Goal: Transaction & Acquisition: Obtain resource

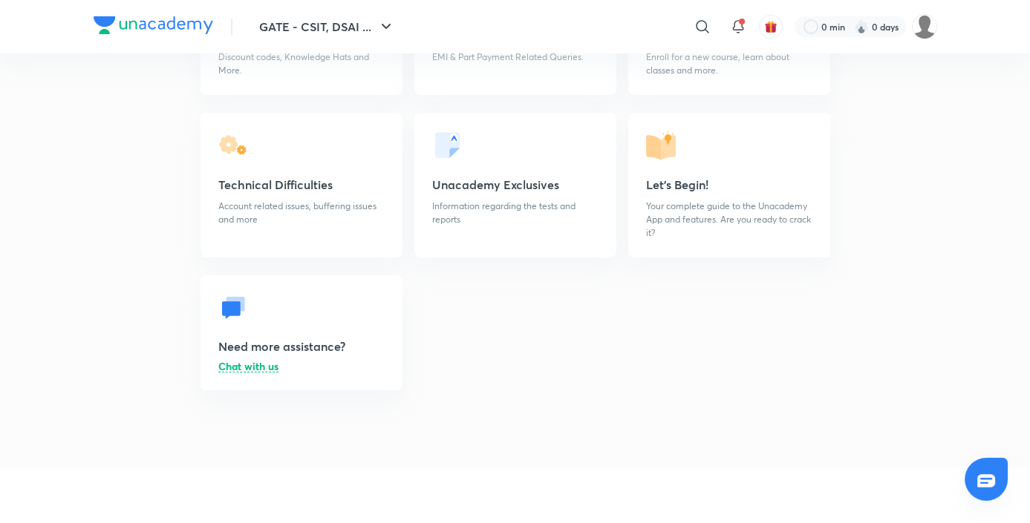
scroll to position [218, 0]
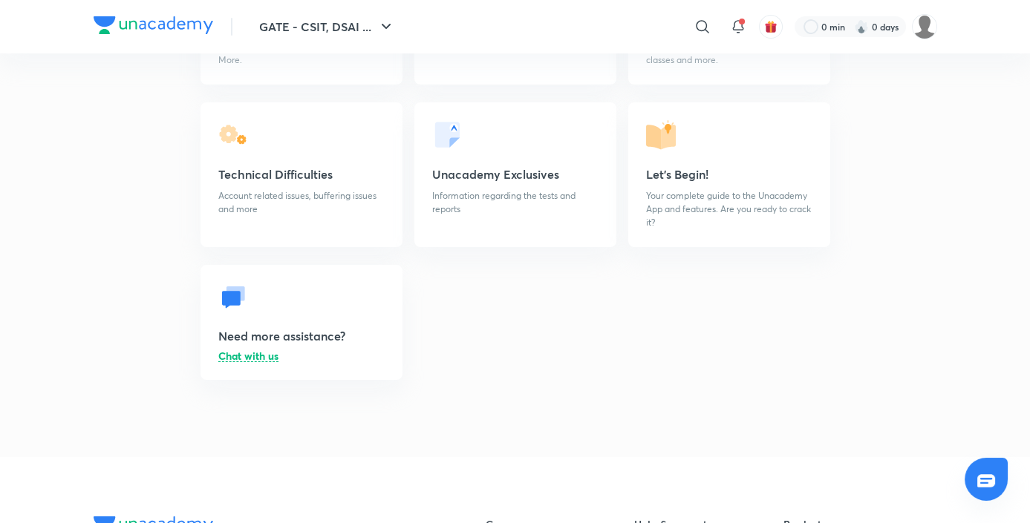
click at [261, 359] on p "Chat with us" at bounding box center [248, 356] width 60 height 11
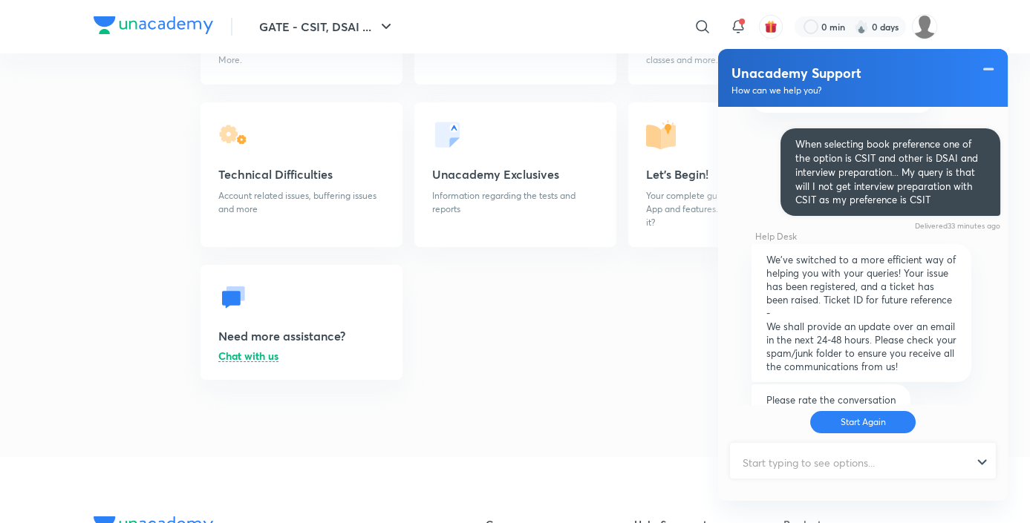
scroll to position [579, 0]
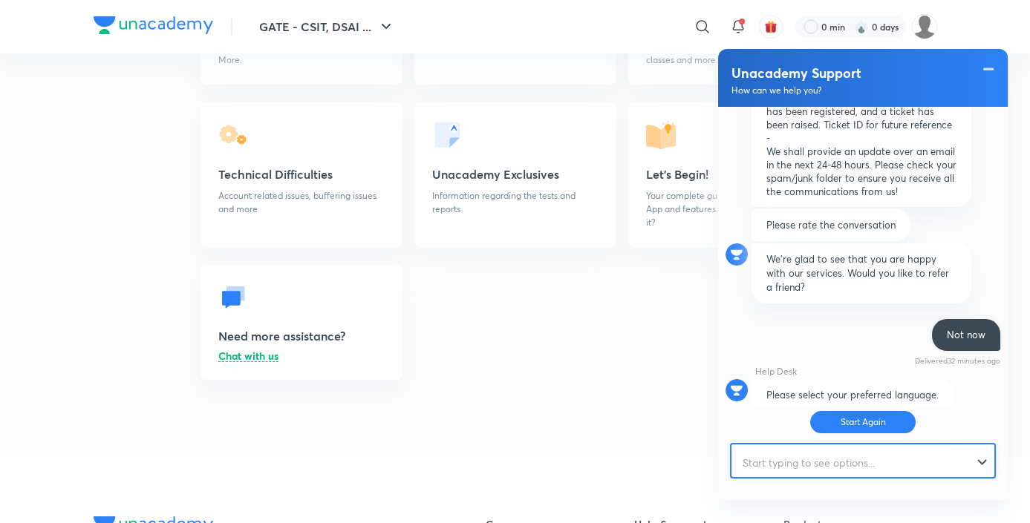
click at [809, 474] on input "text" at bounding box center [855, 463] width 249 height 36
click at [659, 410] on div "Unacademy Help & Support I need more information on: My Account Discount codes,…" at bounding box center [515, 147] width 843 height 562
click at [987, 62] on span at bounding box center [988, 69] width 15 height 18
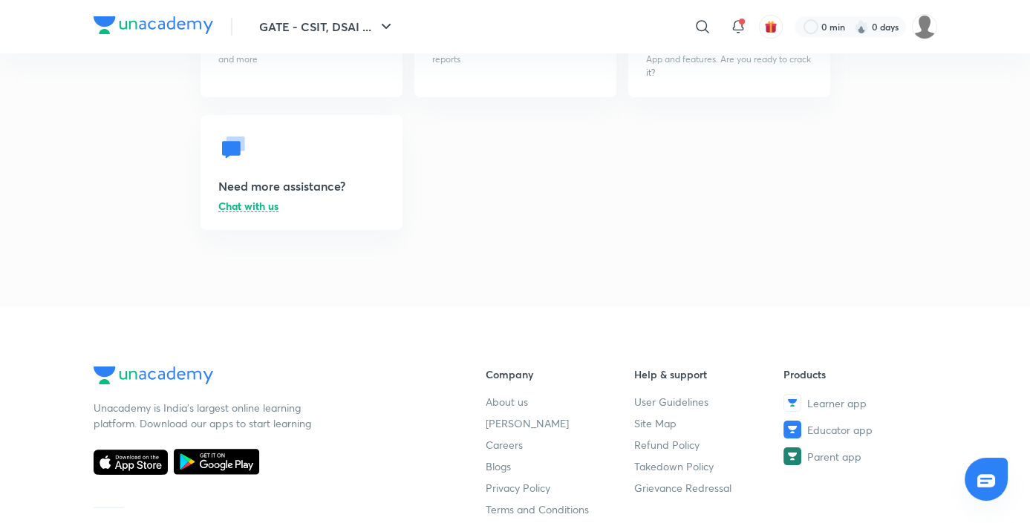
scroll to position [0, 0]
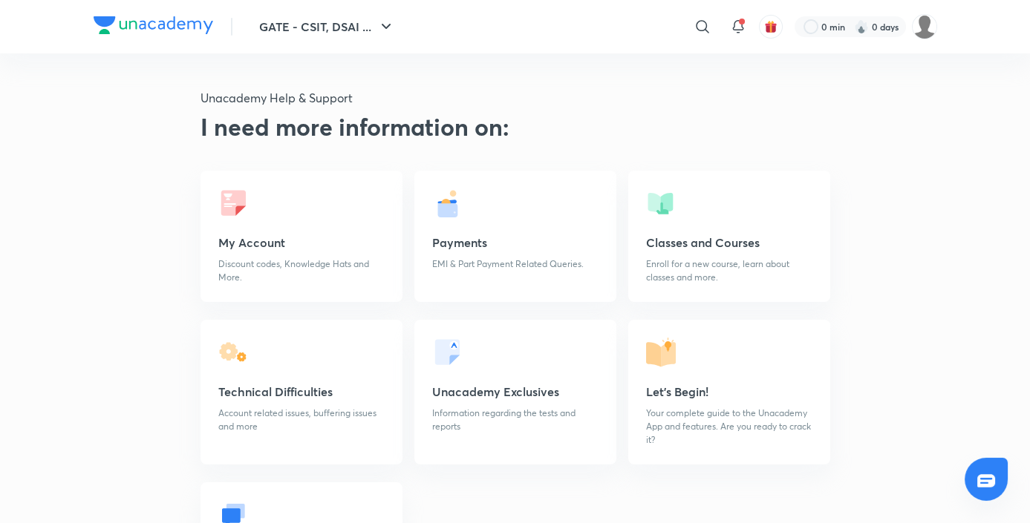
click at [662, 398] on h5 "Let's Begin!" at bounding box center [729, 392] width 166 height 18
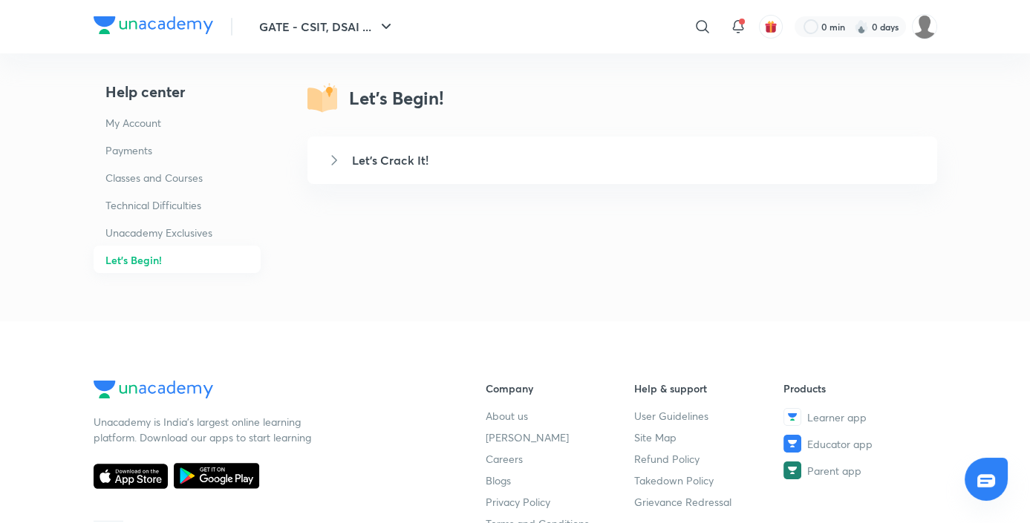
click at [383, 154] on h5 "Let's Crack It!" at bounding box center [635, 160] width 567 height 18
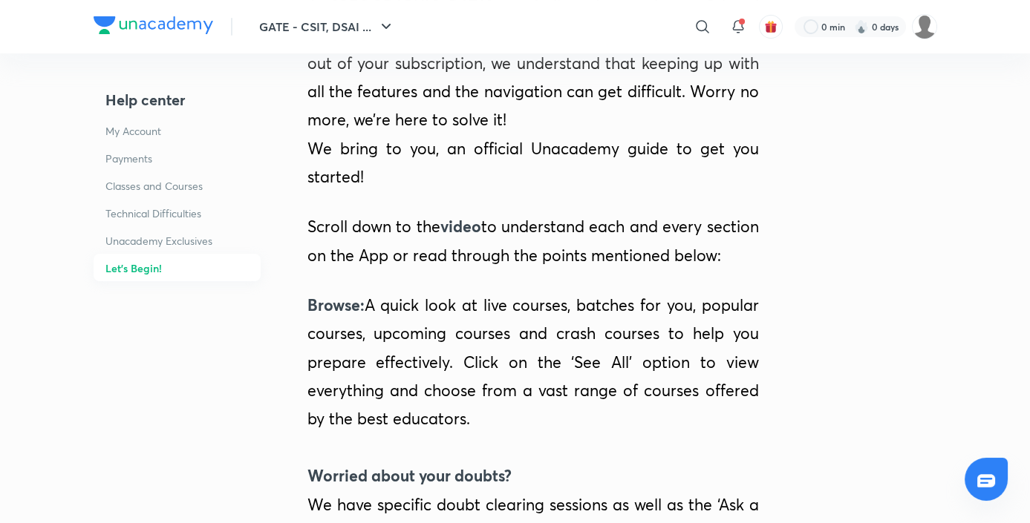
scroll to position [119, 0]
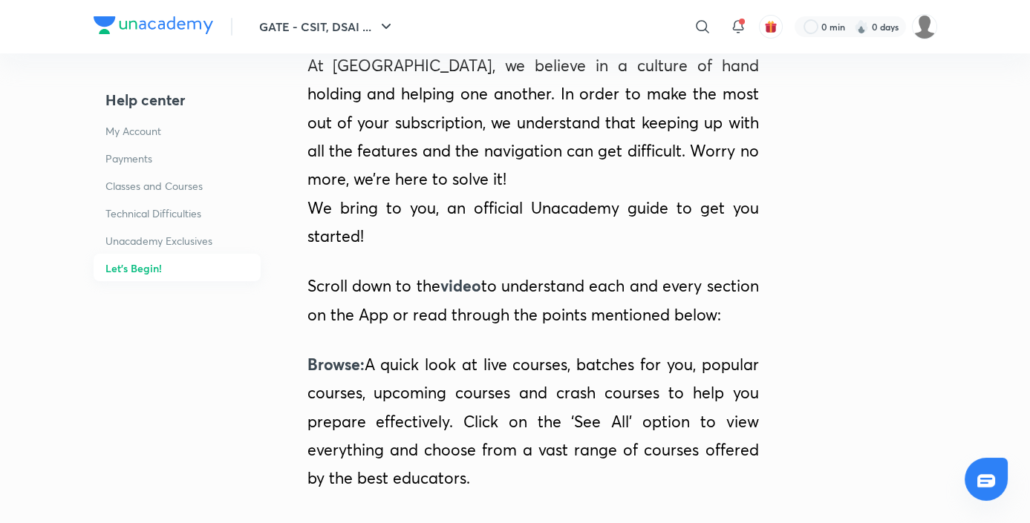
click at [153, 27] on img at bounding box center [154, 25] width 120 height 18
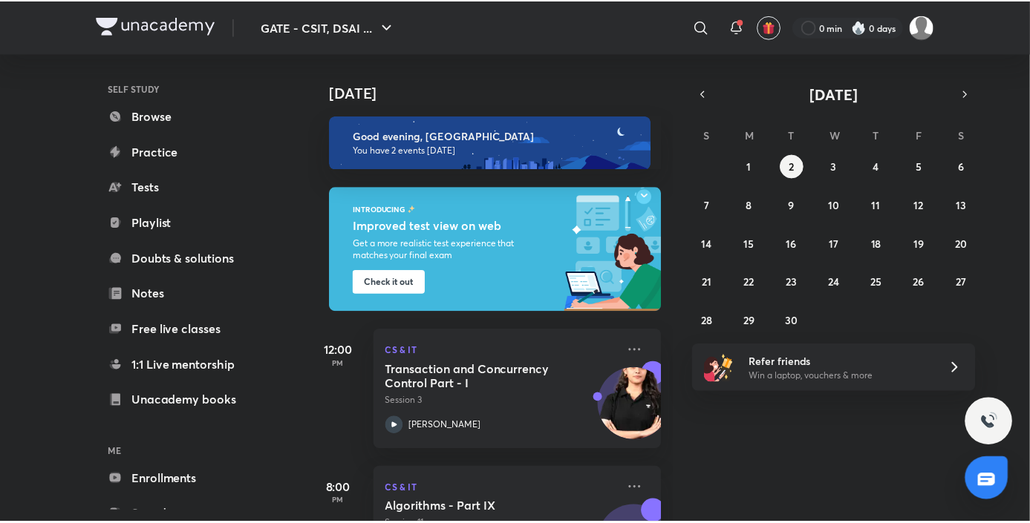
scroll to position [123, 0]
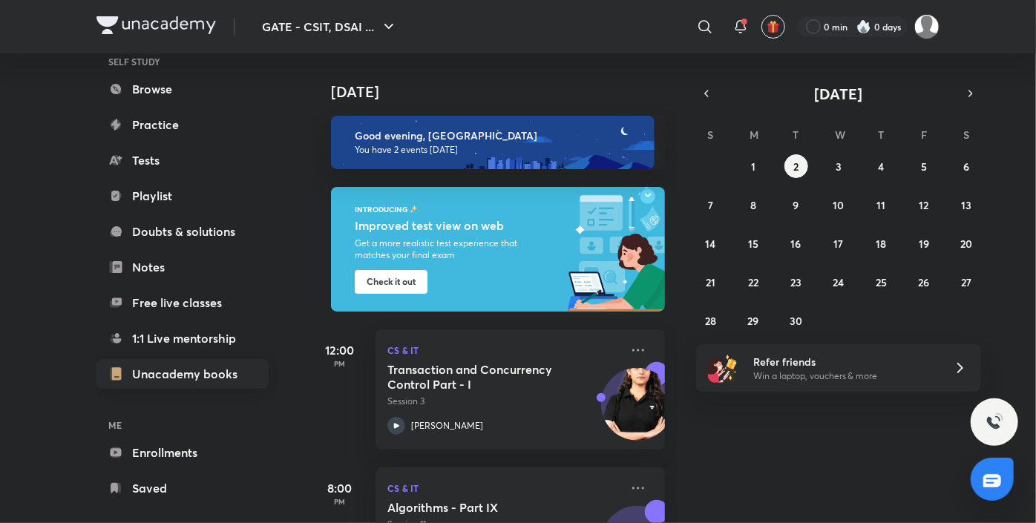
click at [166, 380] on link "Unacademy books" at bounding box center [183, 374] width 172 height 30
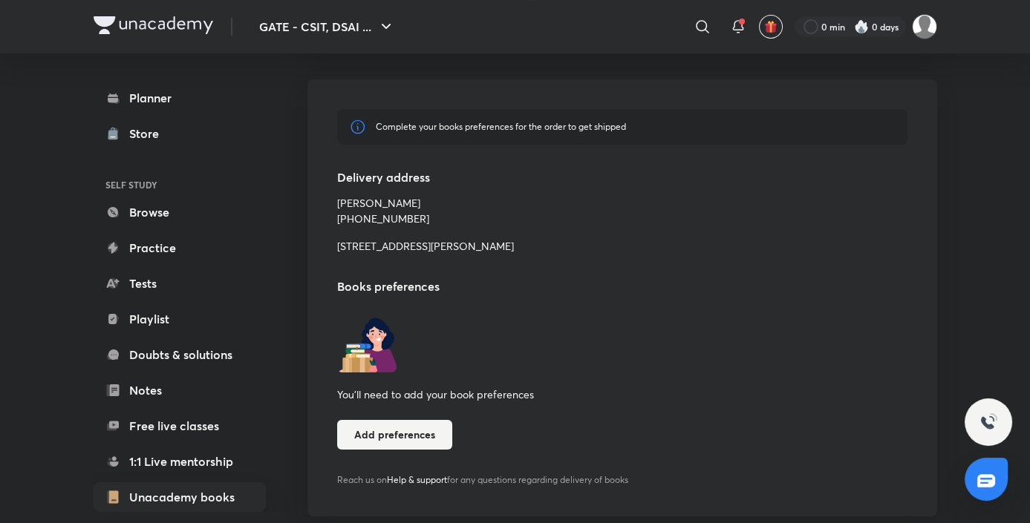
scroll to position [184, 0]
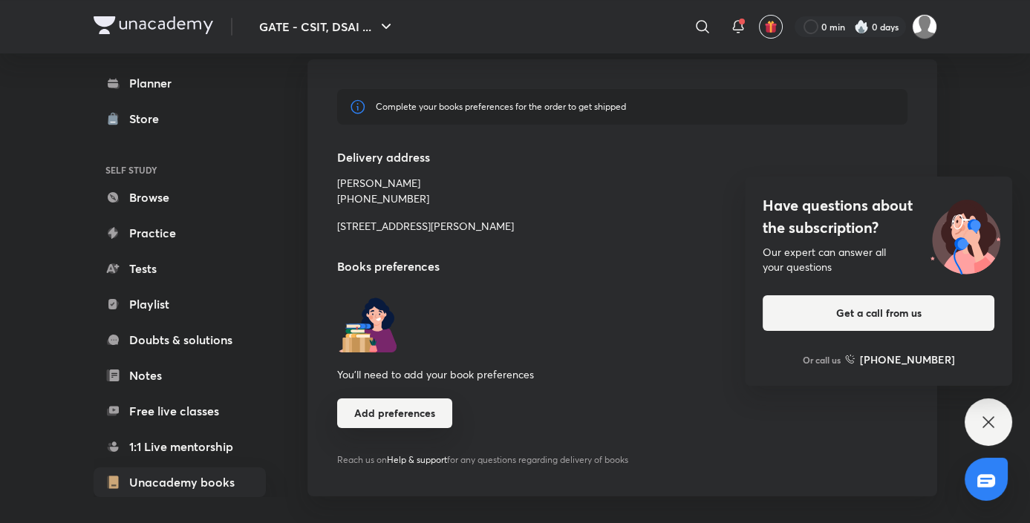
click at [399, 413] on button "Add preferences" at bounding box center [394, 414] width 115 height 30
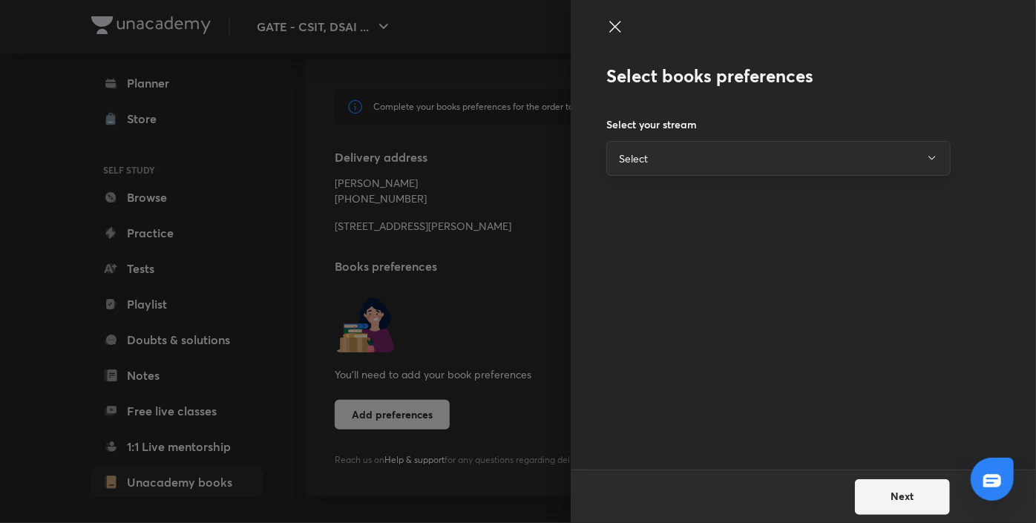
click at [726, 147] on button "Select" at bounding box center [779, 158] width 344 height 35
click at [673, 208] on li "CSIT CSIT" at bounding box center [778, 212] width 343 height 47
click at [671, 163] on button "CSIT" at bounding box center [779, 158] width 344 height 35
click at [531, 290] on div at bounding box center [518, 261] width 1036 height 523
click at [616, 27] on icon at bounding box center [615, 26] width 11 height 11
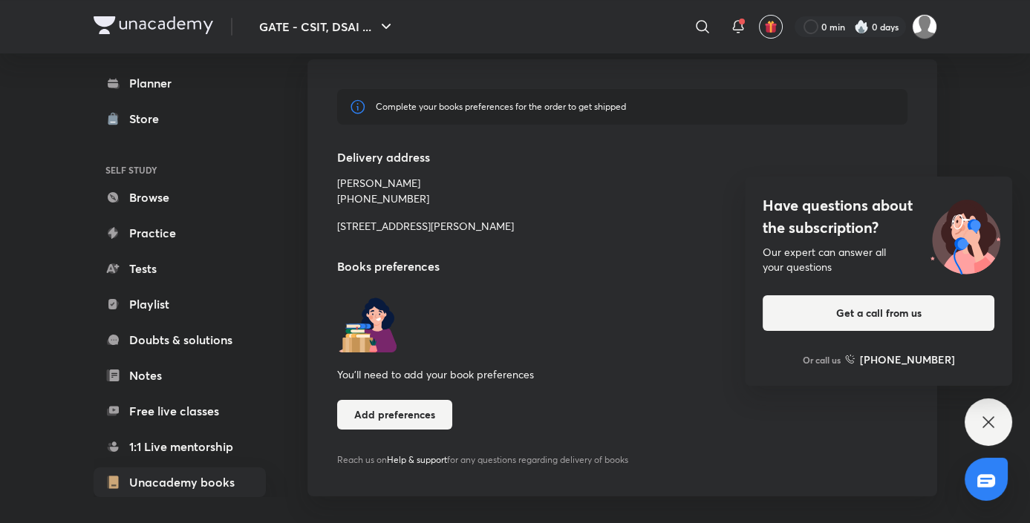
click at [991, 428] on icon at bounding box center [988, 423] width 18 height 18
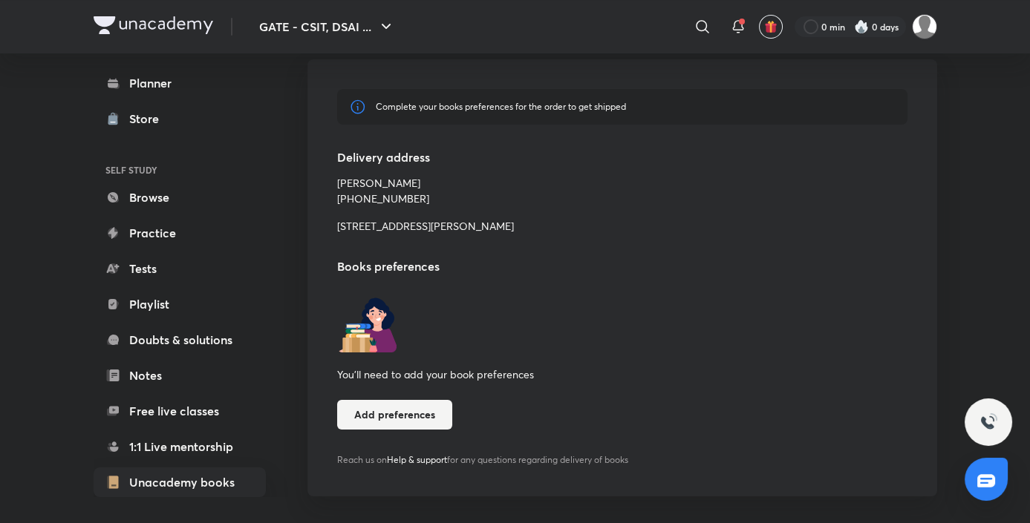
click at [991, 428] on img at bounding box center [988, 423] width 18 height 18
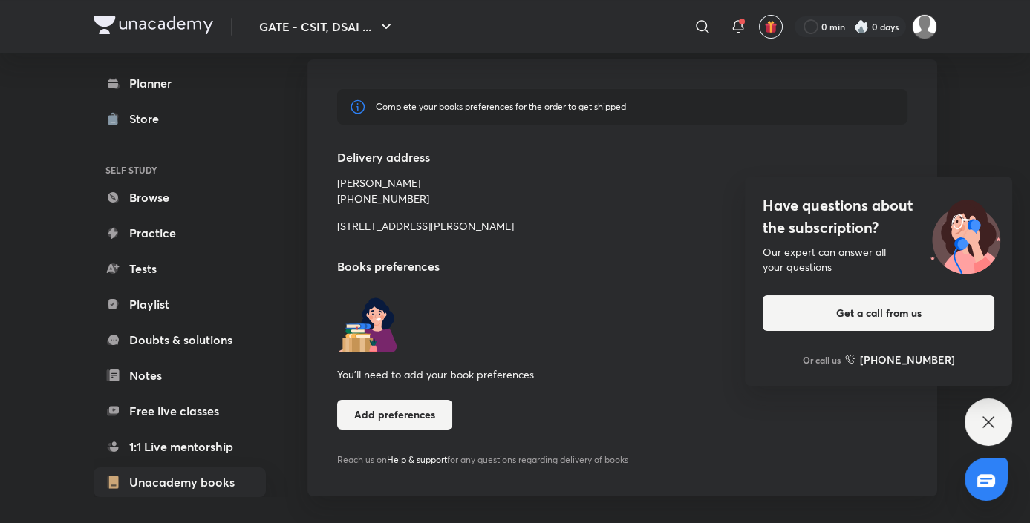
click at [892, 420] on div "You’ll need to add your book preferences Add preferences" at bounding box center [622, 361] width 570 height 137
click at [987, 422] on icon at bounding box center [987, 422] width 11 height 11
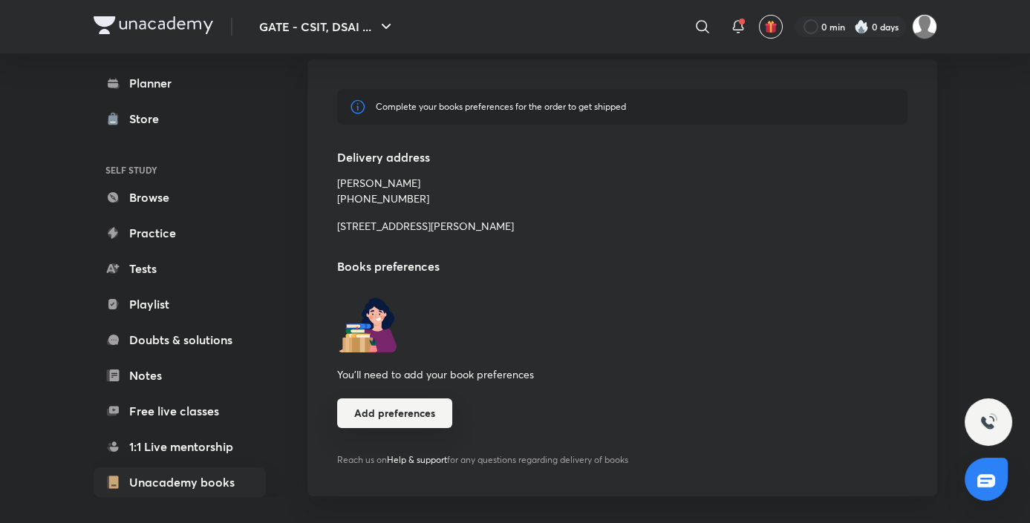
click at [377, 420] on button "Add preferences" at bounding box center [394, 414] width 115 height 30
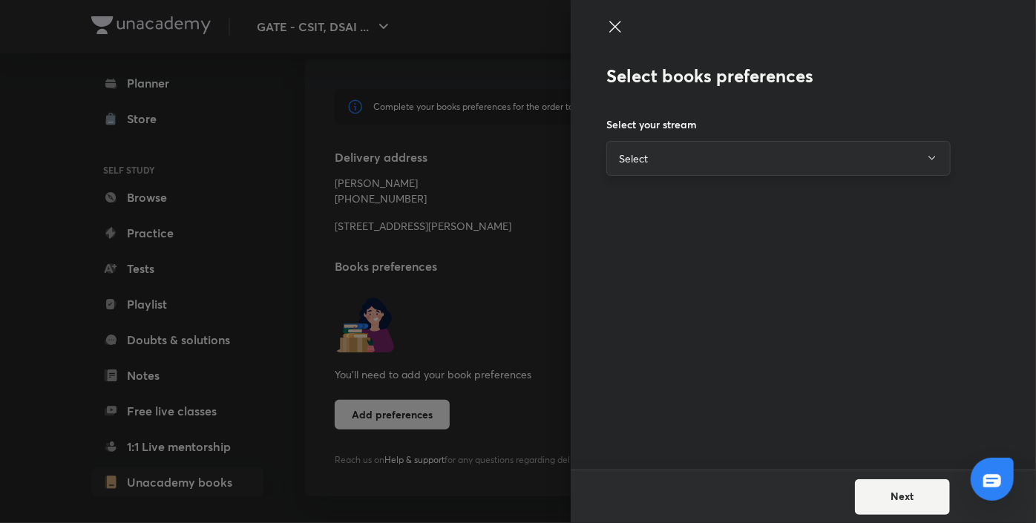
click at [699, 163] on button "Select" at bounding box center [779, 158] width 344 height 35
click at [659, 212] on li "CSIT CSIT" at bounding box center [778, 212] width 343 height 47
click at [700, 159] on button "CSIT" at bounding box center [779, 158] width 344 height 35
click at [772, 262] on li "DSAI & Interview Preparation DSAI & Interview Preparation" at bounding box center [778, 259] width 343 height 47
click at [734, 157] on button "DSAI & Interview Preparation" at bounding box center [779, 158] width 344 height 35
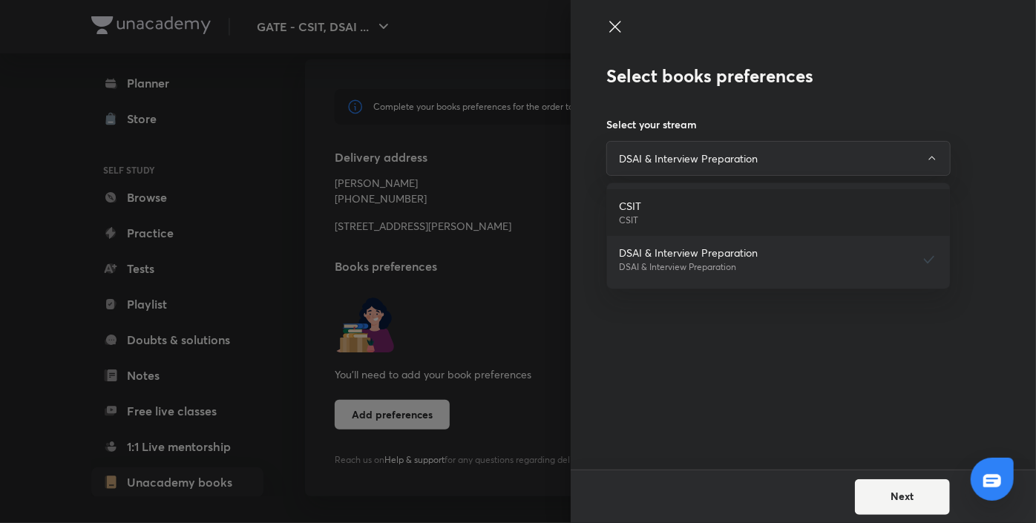
click at [748, 208] on li "CSIT CSIT" at bounding box center [778, 212] width 343 height 47
click at [690, 151] on button "CSIT" at bounding box center [779, 158] width 344 height 35
click at [683, 209] on li "CSIT CSIT" at bounding box center [778, 212] width 343 height 47
click at [708, 165] on button "CSIT" at bounding box center [779, 158] width 344 height 35
click at [902, 494] on div at bounding box center [518, 261] width 1036 height 523
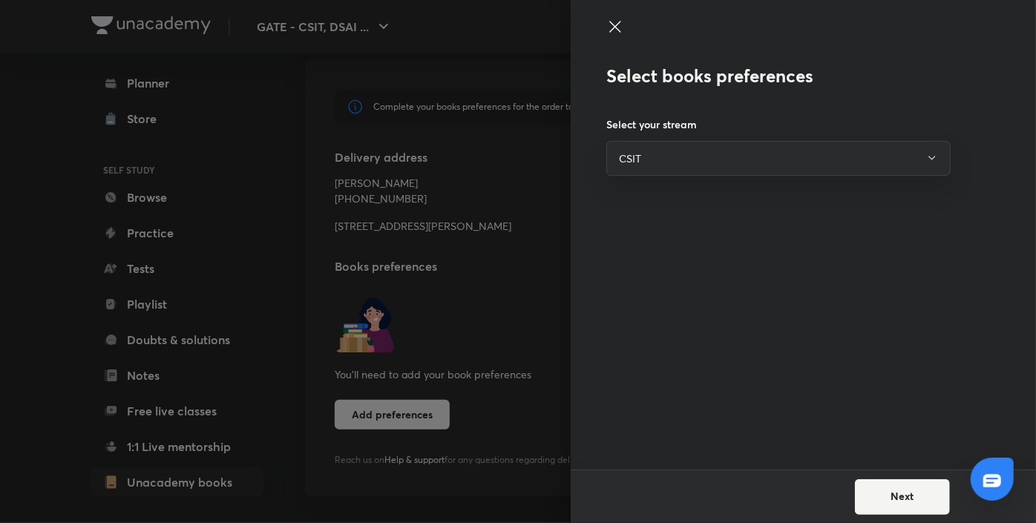
click at [902, 494] on button "Next" at bounding box center [902, 498] width 95 height 36
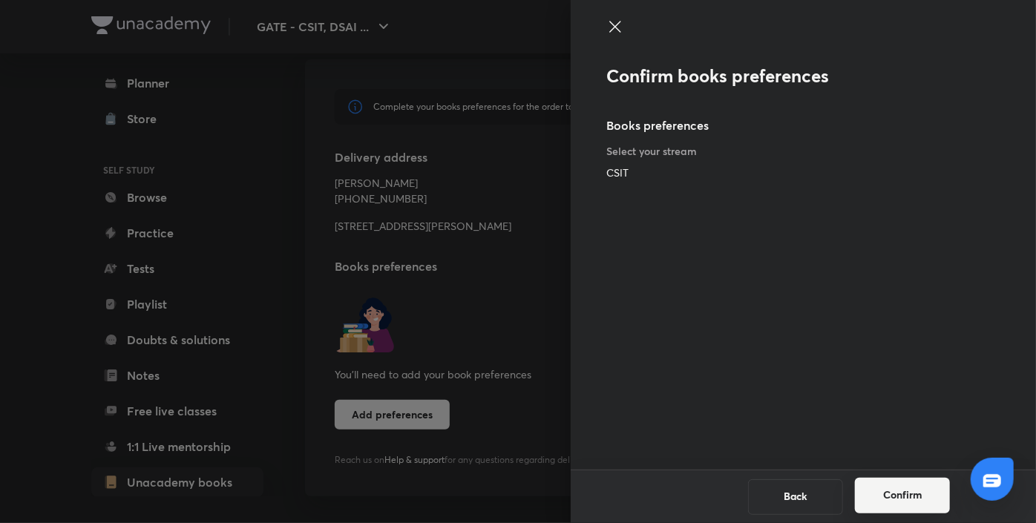
click at [903, 492] on button "Confirm" at bounding box center [902, 496] width 95 height 36
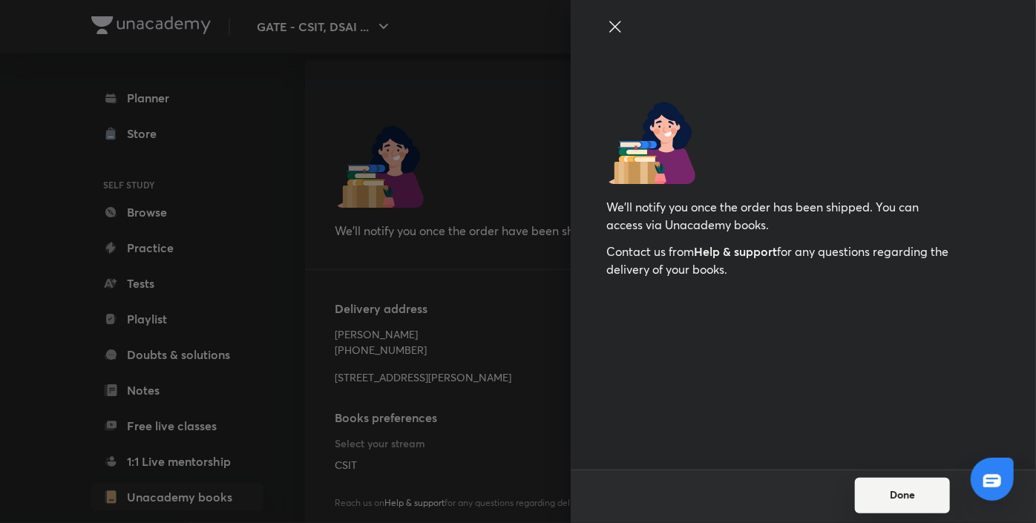
click at [903, 492] on button "Done" at bounding box center [902, 496] width 95 height 36
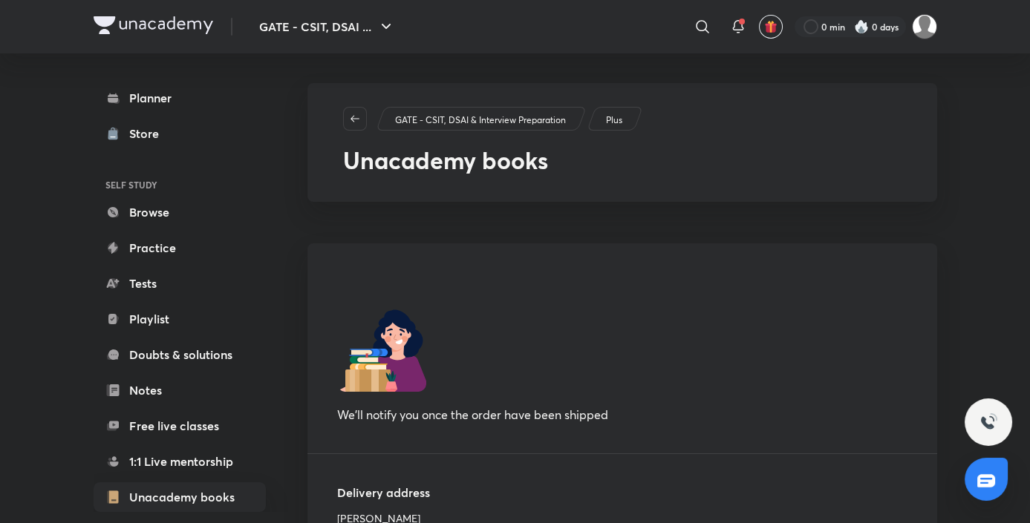
scroll to position [226, 0]
